Goal: Task Accomplishment & Management: Complete application form

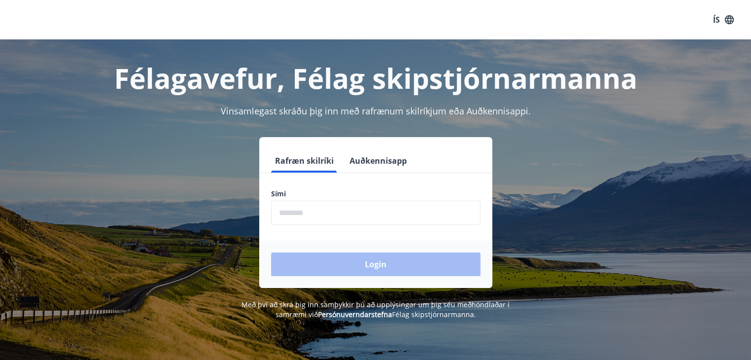
click at [288, 216] on input "phone" at bounding box center [375, 213] width 209 height 24
type input "********"
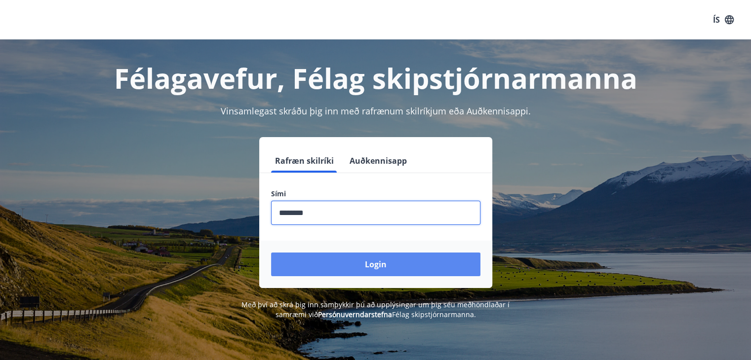
click at [306, 270] on button "Login" at bounding box center [375, 265] width 209 height 24
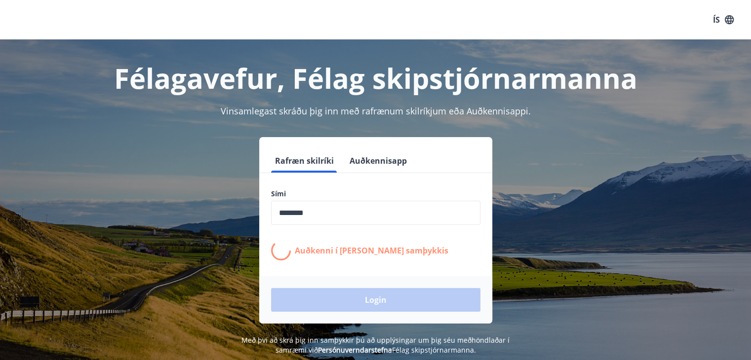
click at [306, 270] on form "Rafræn skilríki Auðkennisapp Sími ​ Auðkenni í síma bíður samþykkis Login" at bounding box center [375, 236] width 233 height 175
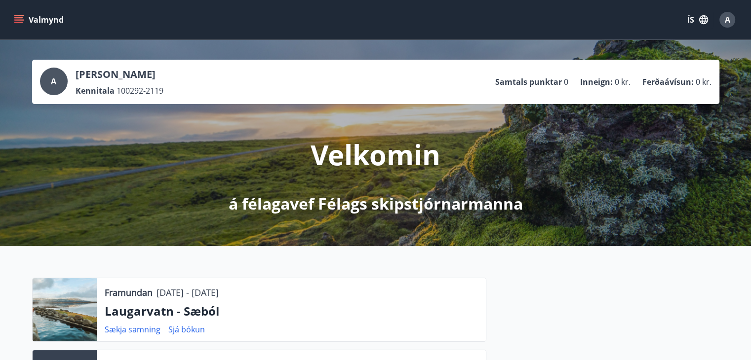
click at [16, 20] on icon "menu" at bounding box center [19, 19] width 11 height 1
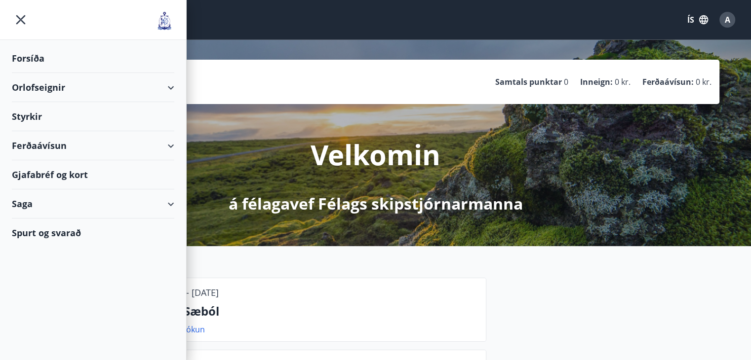
click at [52, 118] on div "Styrkir" at bounding box center [93, 116] width 162 height 29
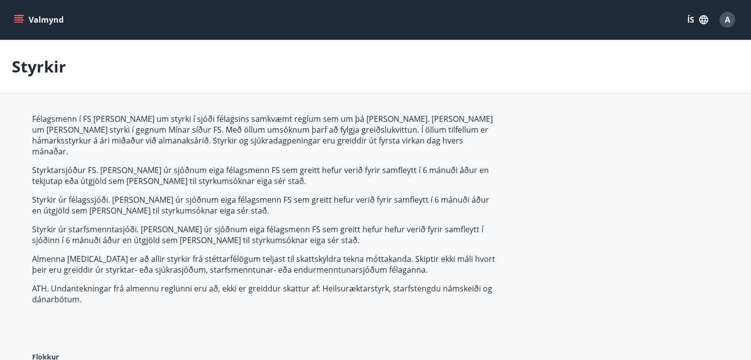
type input "***"
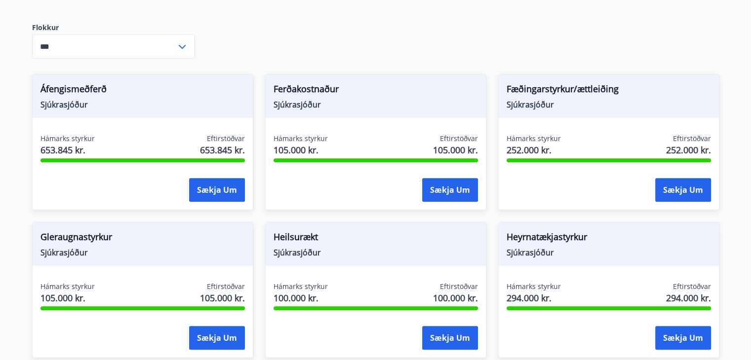
scroll to position [345, 0]
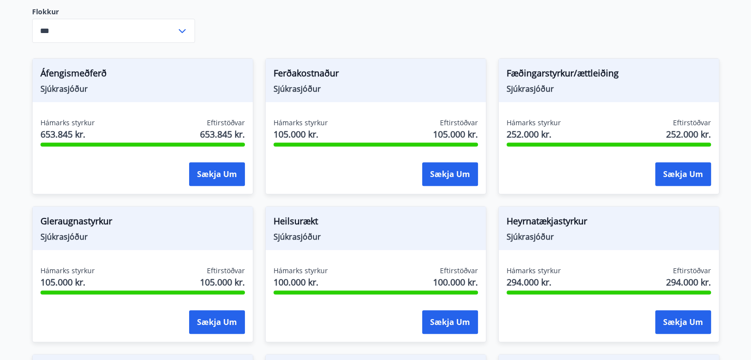
click at [558, 67] on span "Fæðingarstyrkur/ættleiðing" at bounding box center [608, 75] width 204 height 17
click at [541, 83] on span "Sjúkrasjóður" at bounding box center [608, 88] width 204 height 11
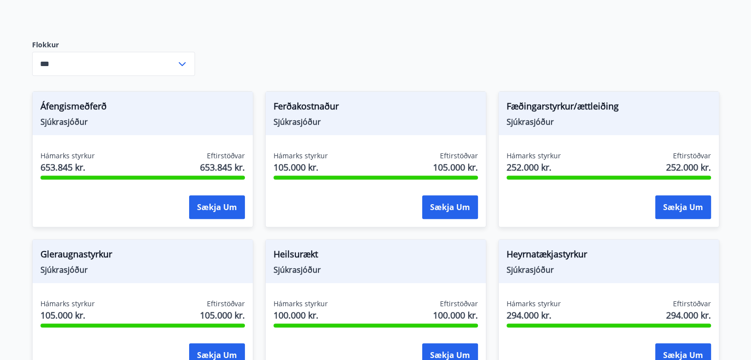
scroll to position [312, 0]
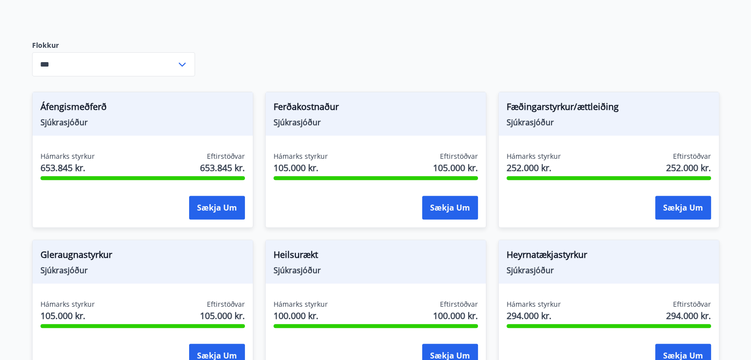
click at [304, 100] on span "Ferðakostnaður" at bounding box center [375, 108] width 204 height 17
click at [449, 196] on button "Sækja um" at bounding box center [450, 208] width 56 height 24
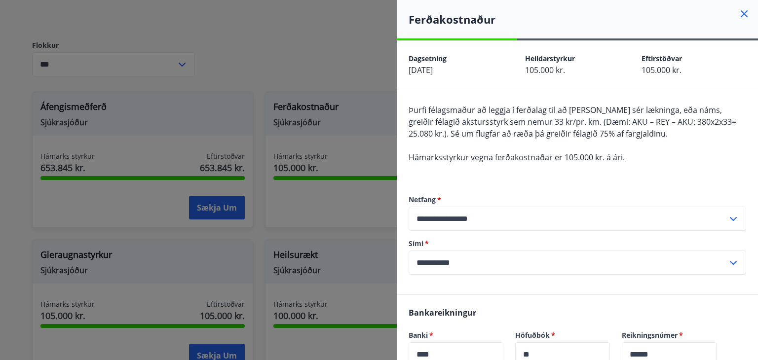
click at [364, 202] on div at bounding box center [379, 180] width 758 height 360
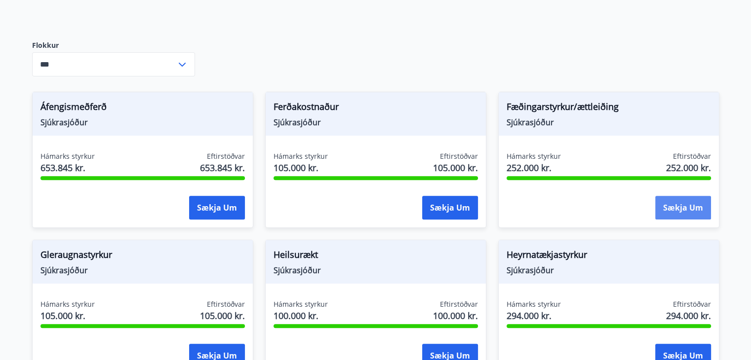
click at [688, 207] on button "Sækja um" at bounding box center [683, 208] width 56 height 24
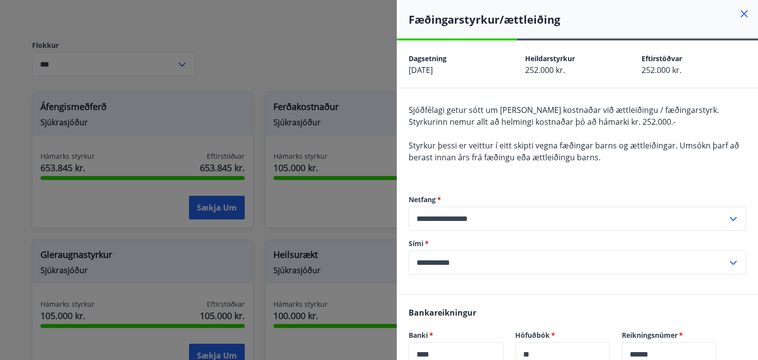
click at [370, 210] on div at bounding box center [379, 180] width 758 height 360
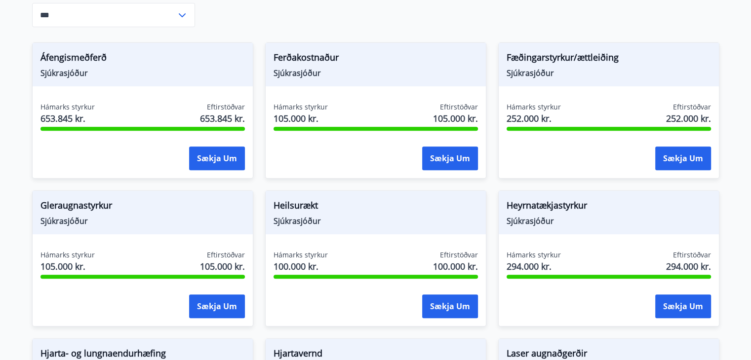
scroll to position [411, 0]
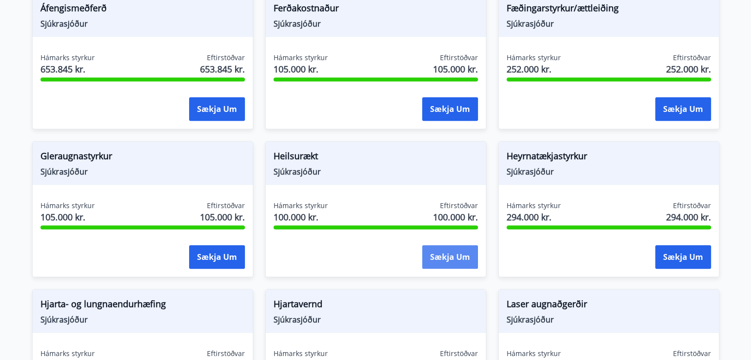
click at [437, 245] on button "Sækja um" at bounding box center [450, 257] width 56 height 24
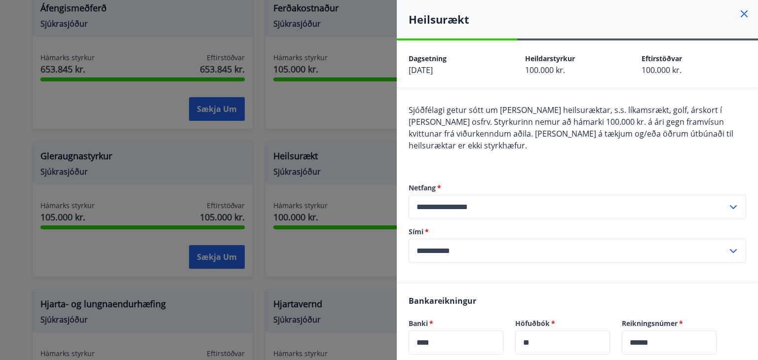
click at [359, 243] on div at bounding box center [379, 180] width 758 height 360
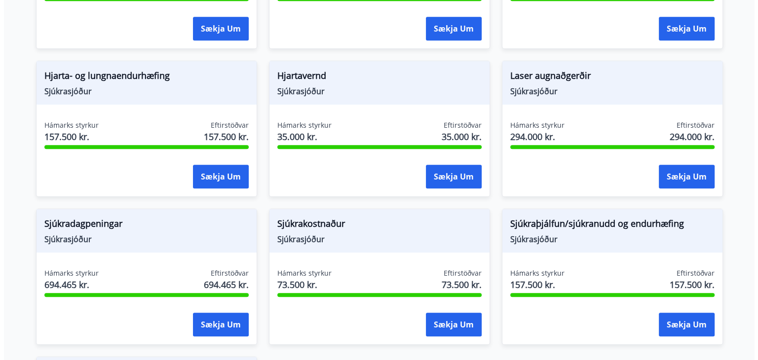
scroll to position [653, 0]
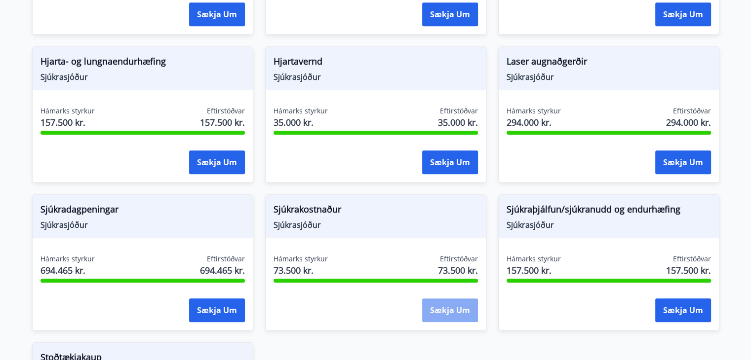
click at [435, 300] on button "Sækja um" at bounding box center [450, 311] width 56 height 24
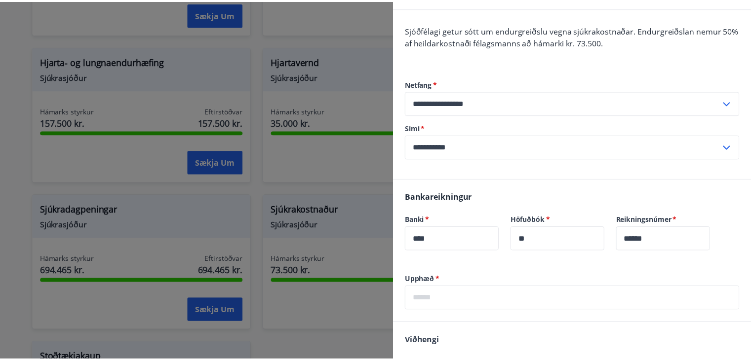
scroll to position [0, 0]
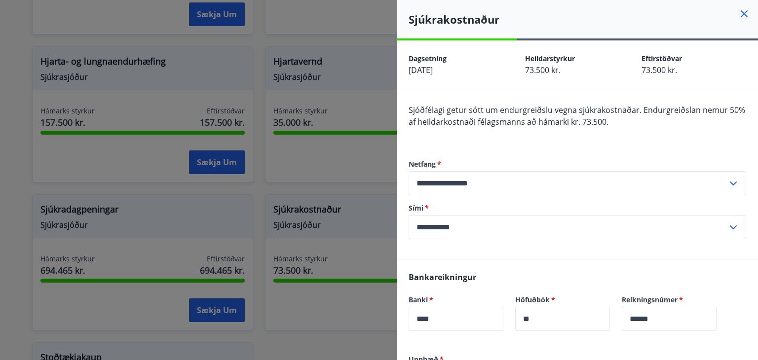
click at [311, 291] on div at bounding box center [379, 180] width 758 height 360
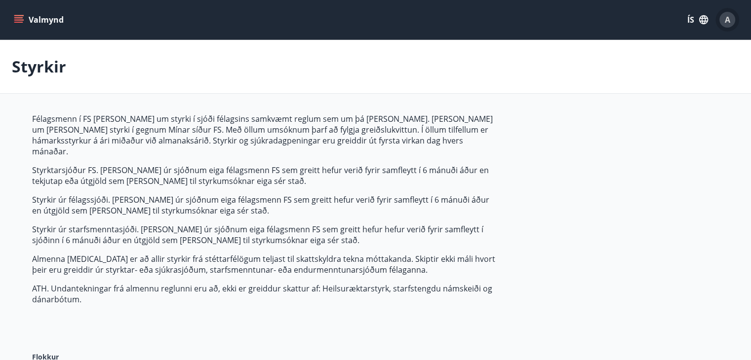
click at [725, 24] on span "A" at bounding box center [727, 19] width 5 height 11
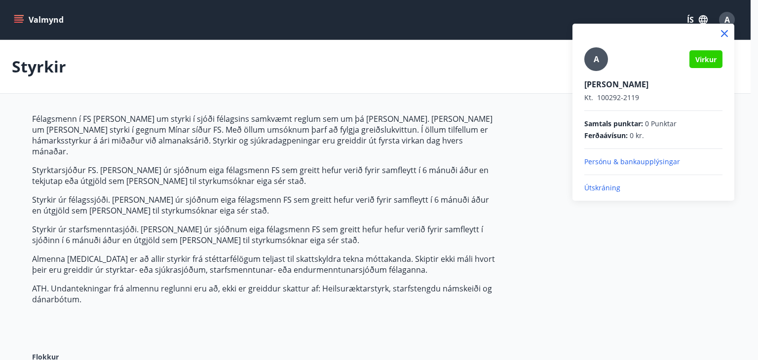
click at [490, 128] on div at bounding box center [379, 180] width 758 height 360
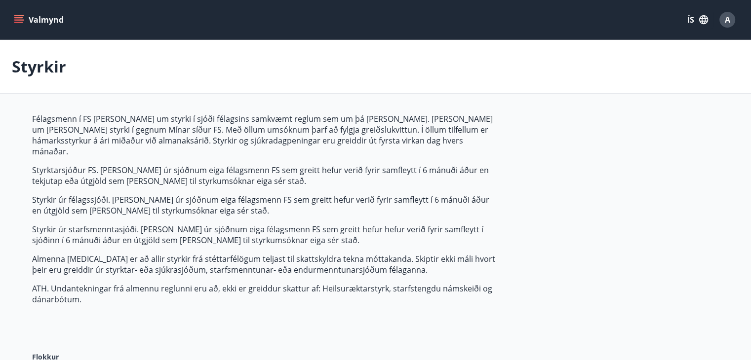
click at [14, 24] on icon "menu" at bounding box center [19, 20] width 10 height 10
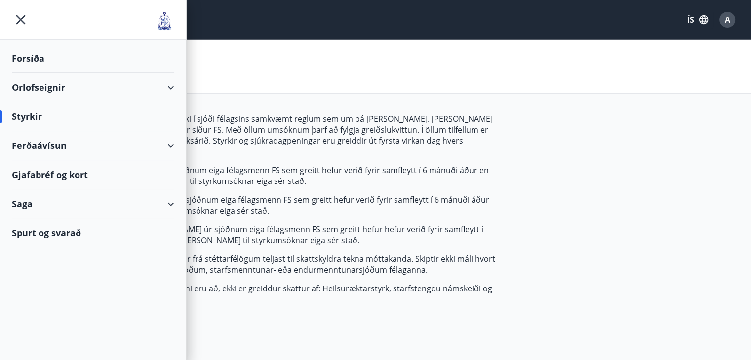
click at [82, 176] on div "Gjafabréf og kort" at bounding box center [93, 174] width 162 height 29
click at [44, 177] on div "Gjafabréf og kort" at bounding box center [93, 174] width 162 height 29
click at [54, 208] on div "Saga" at bounding box center [93, 204] width 162 height 29
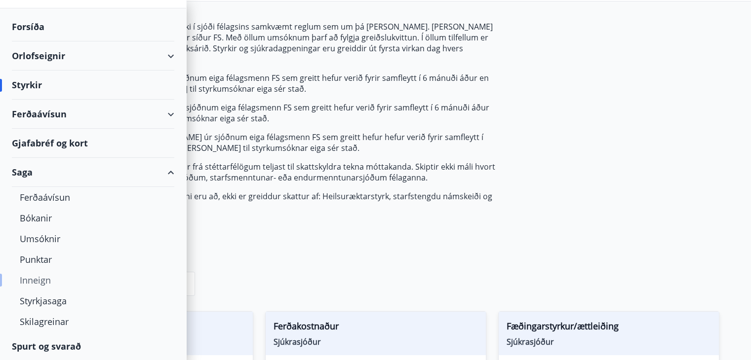
scroll to position [99, 0]
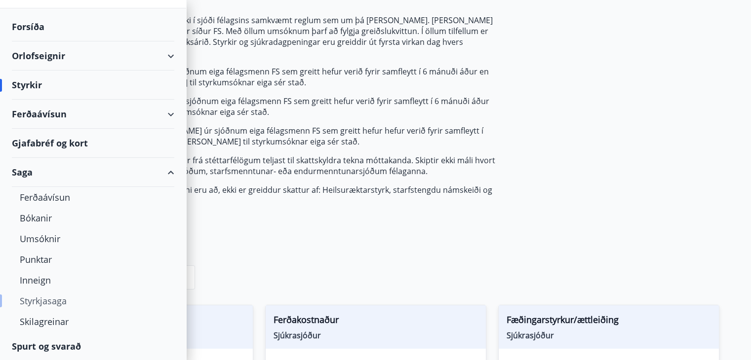
click at [40, 302] on div "Styrkjasaga" at bounding box center [93, 301] width 147 height 21
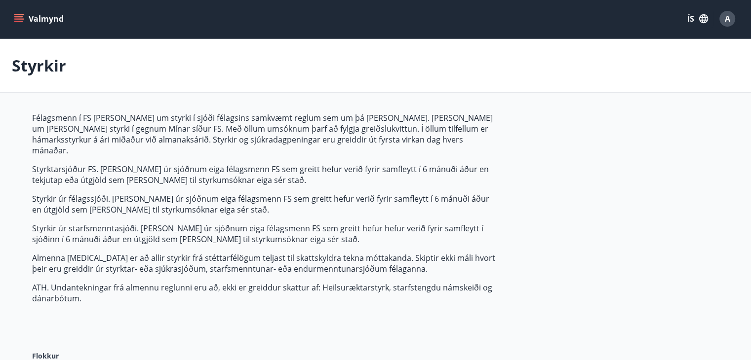
type input "***"
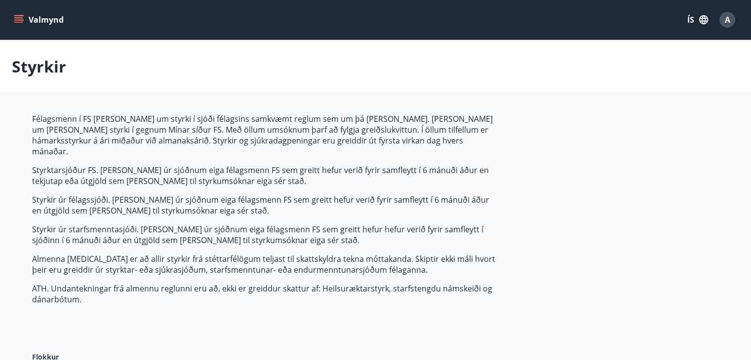
click at [21, 18] on icon "menu" at bounding box center [18, 17] width 9 height 1
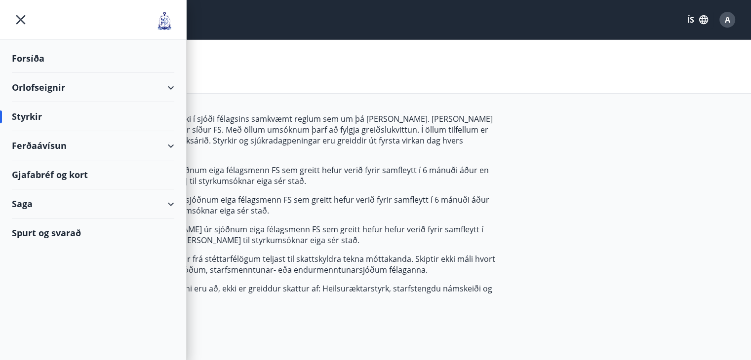
click at [70, 84] on div "Orlofseignir" at bounding box center [93, 87] width 162 height 29
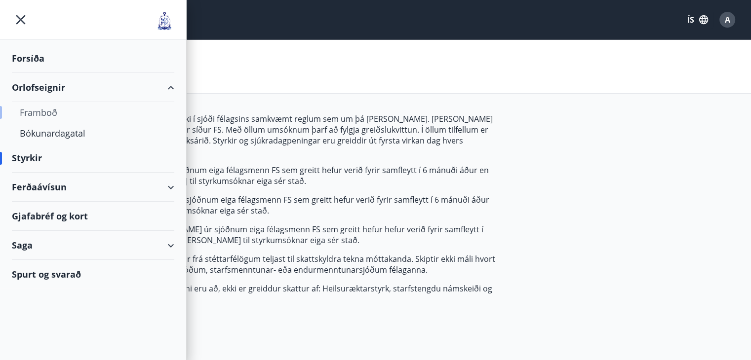
click at [47, 117] on div "Framboð" at bounding box center [93, 112] width 147 height 21
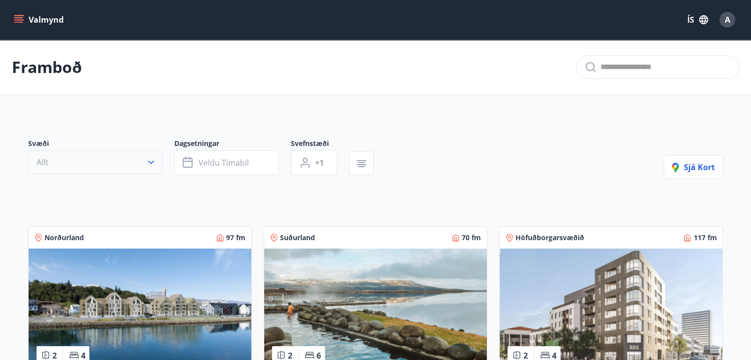
click at [95, 154] on button "Allt" at bounding box center [95, 163] width 134 height 24
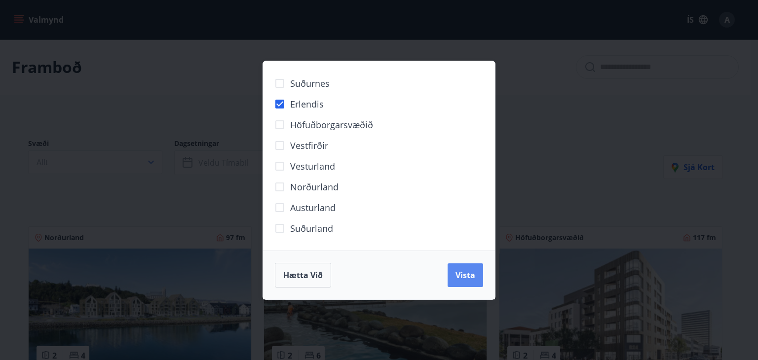
click at [465, 272] on span "Vista" at bounding box center [466, 275] width 20 height 11
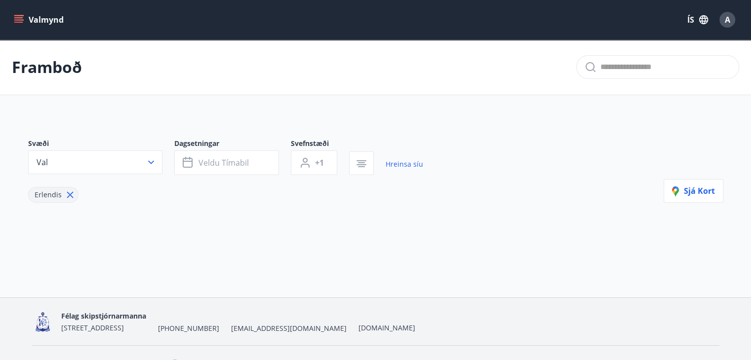
click at [20, 16] on icon "menu" at bounding box center [19, 20] width 10 height 10
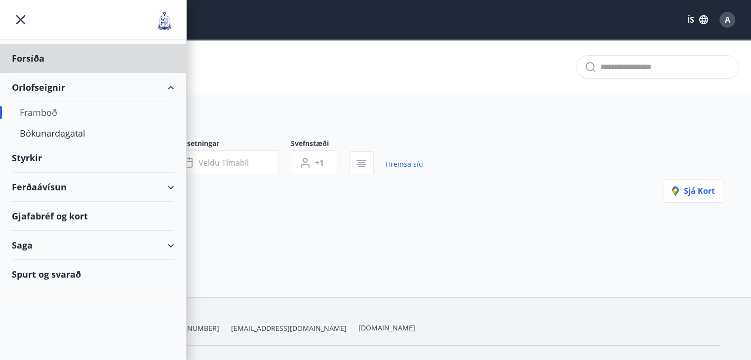
click at [40, 164] on div "Styrkir" at bounding box center [93, 158] width 162 height 29
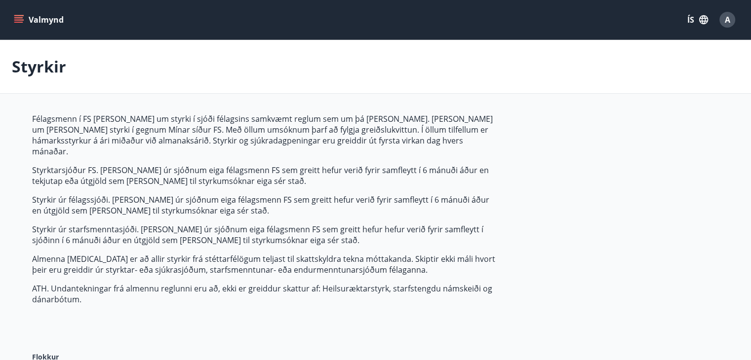
type input "***"
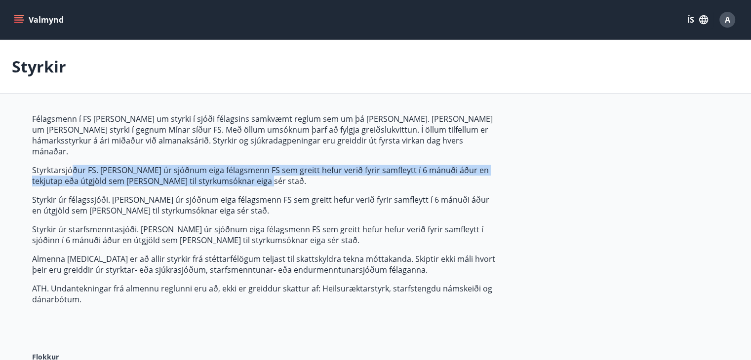
drag, startPoint x: 96, startPoint y: 152, endPoint x: 499, endPoint y: 175, distance: 404.4
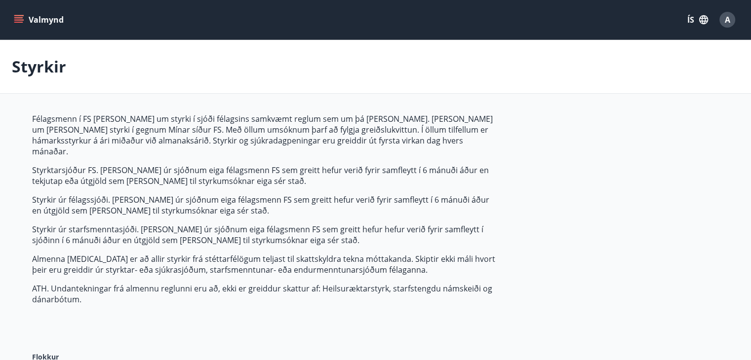
click at [338, 119] on p "Félagsmenn í FS [PERSON_NAME] um styrki í sjóði félagsins samkvæmt reglum sem u…" at bounding box center [265, 135] width 466 height 43
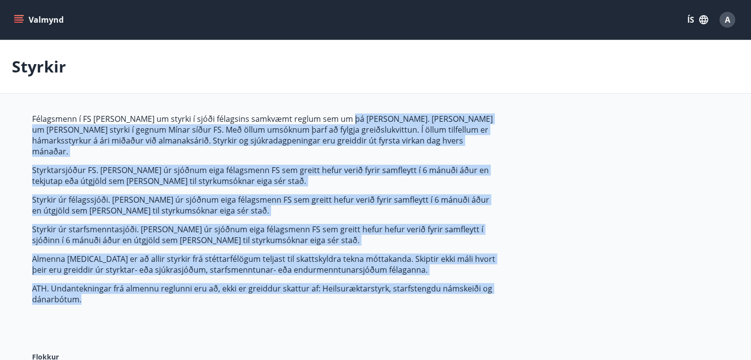
drag, startPoint x: 338, startPoint y: 117, endPoint x: 499, endPoint y: 293, distance: 238.6
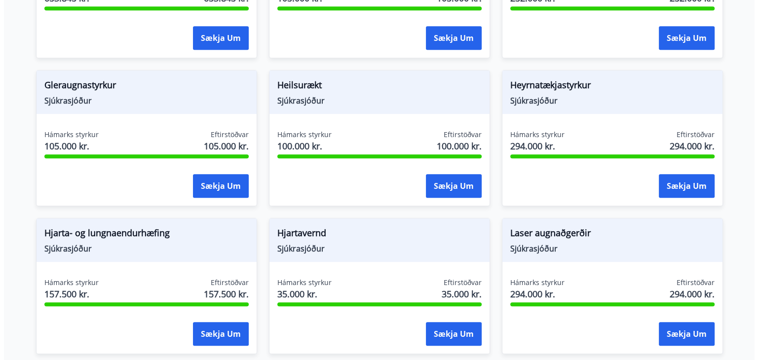
scroll to position [543, 0]
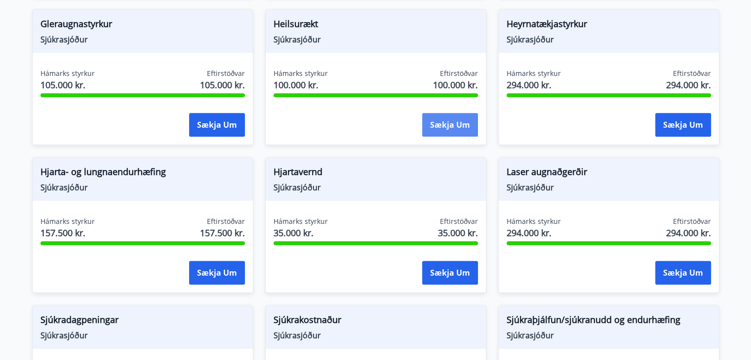
click at [466, 113] on button "Sækja um" at bounding box center [450, 125] width 56 height 24
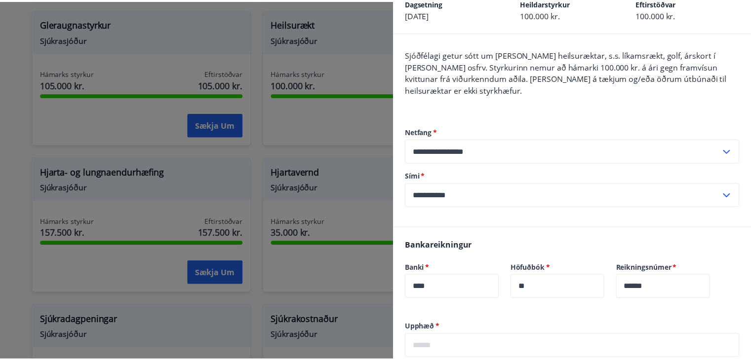
scroll to position [0, 0]
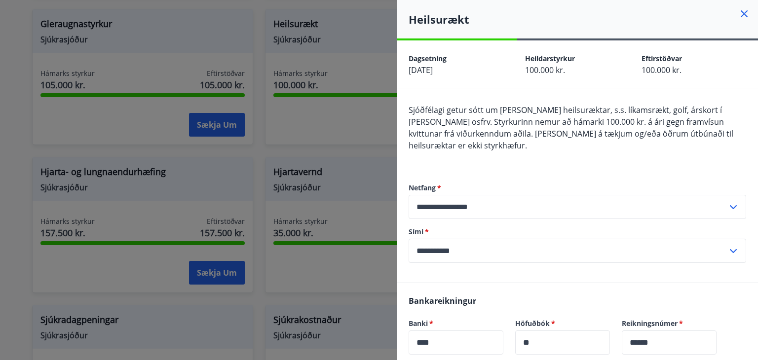
click at [361, 172] on div at bounding box center [379, 180] width 758 height 360
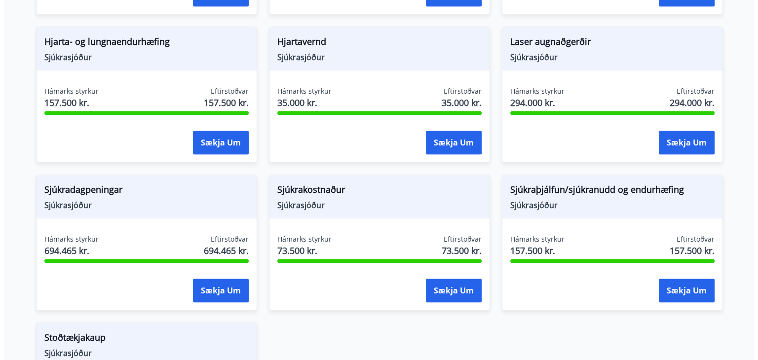
scroll to position [691, 0]
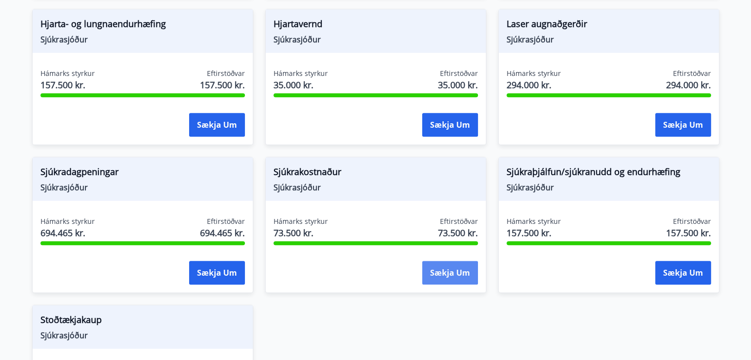
click at [443, 265] on button "Sækja um" at bounding box center [450, 273] width 56 height 24
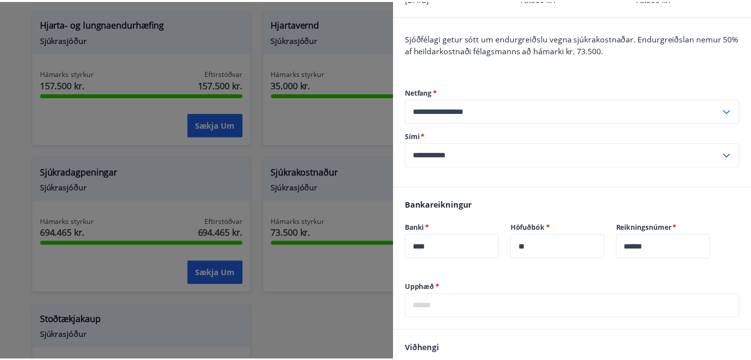
scroll to position [203, 0]
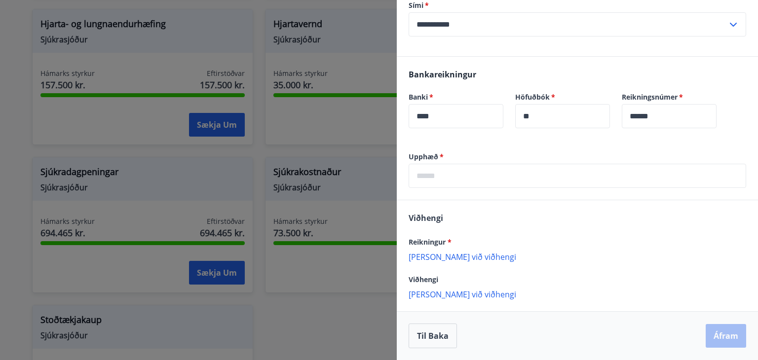
click at [292, 321] on div at bounding box center [379, 180] width 758 height 360
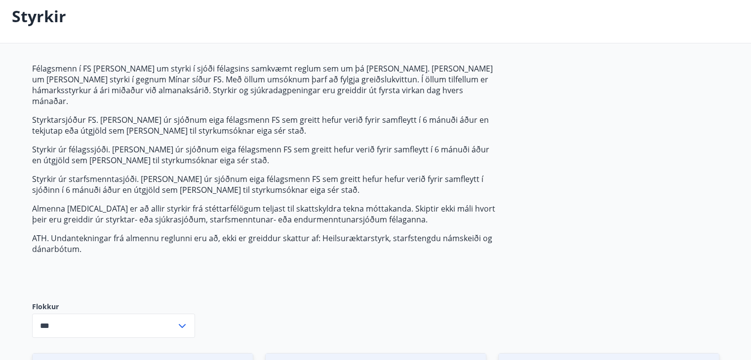
scroll to position [0, 0]
